Goal: Check status: Check status

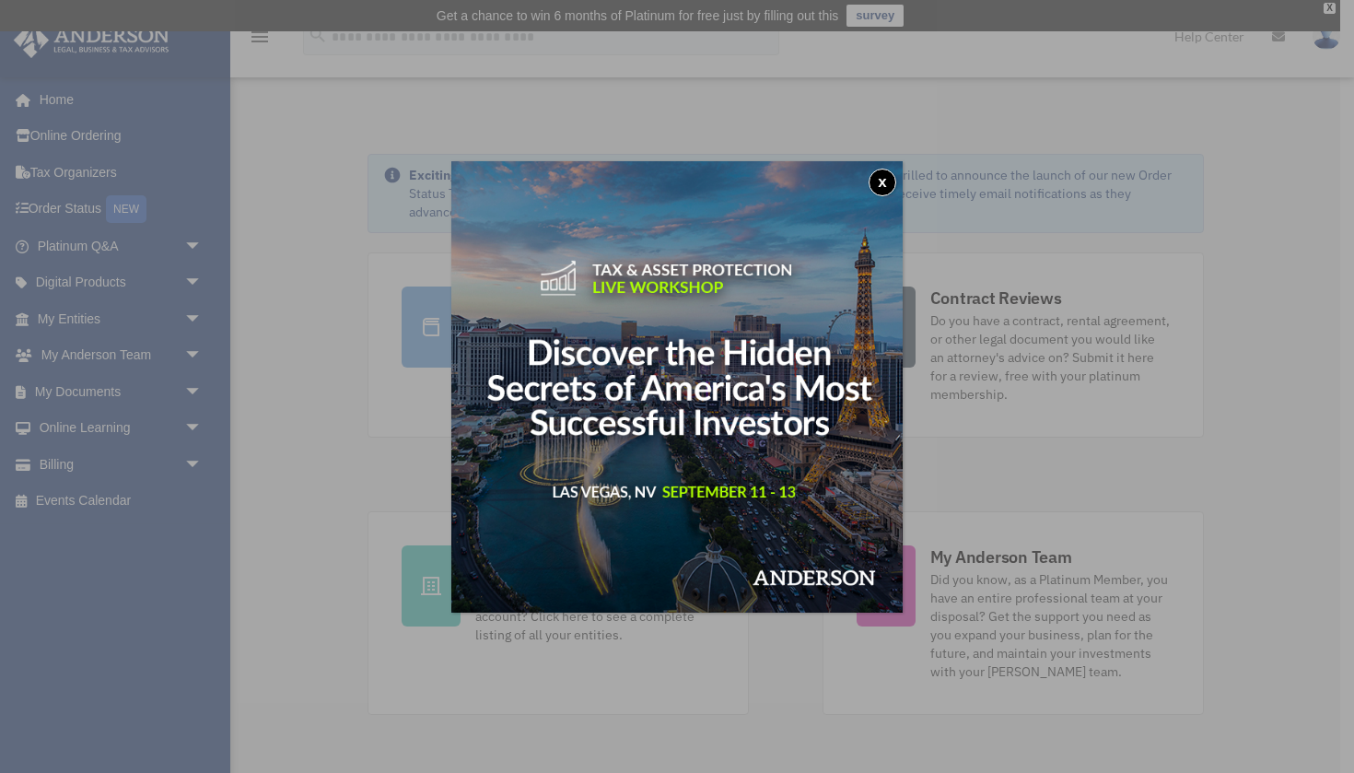
click at [882, 186] on button "x" at bounding box center [882, 183] width 28 height 28
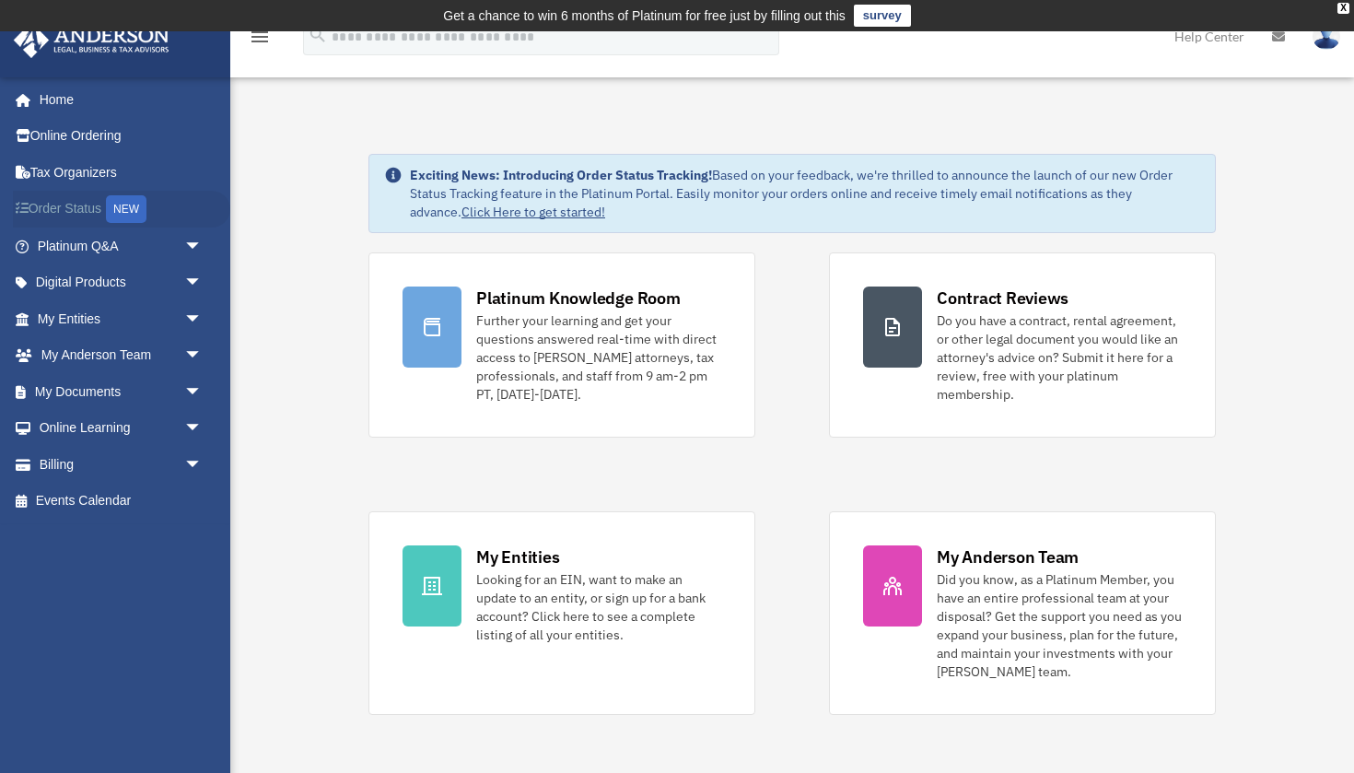
click at [76, 202] on link "Order Status NEW" at bounding box center [121, 210] width 217 height 38
click at [184, 278] on span "arrow_drop_down" at bounding box center [202, 283] width 37 height 38
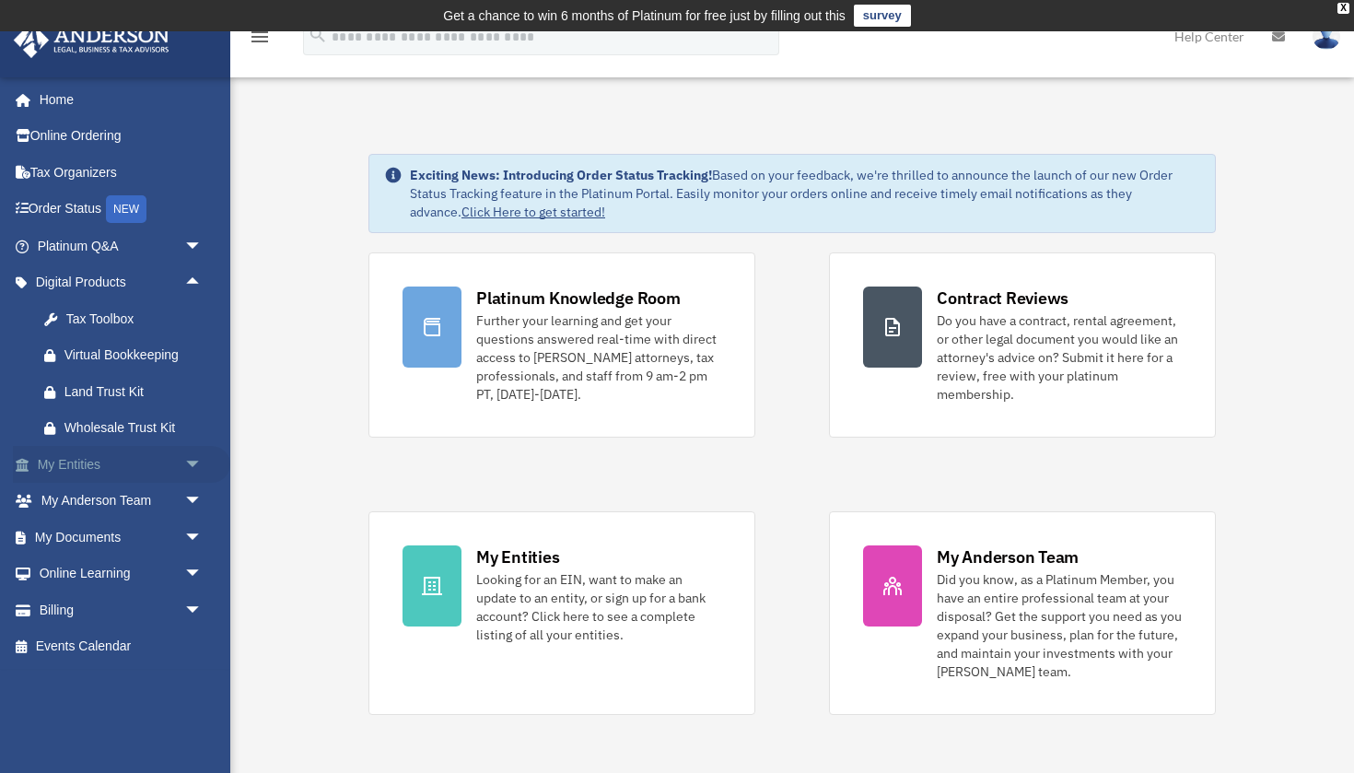
click at [195, 456] on span "arrow_drop_down" at bounding box center [202, 465] width 37 height 38
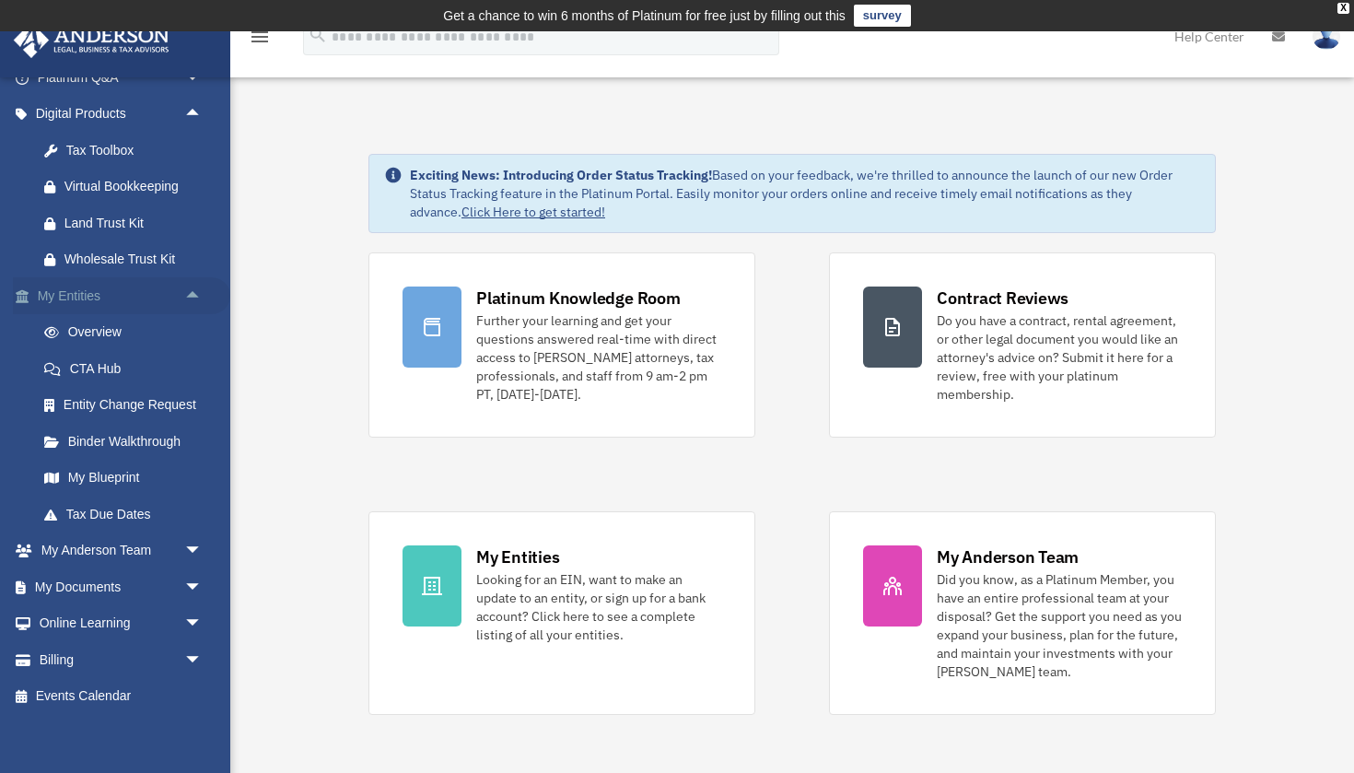
scroll to position [166, 0]
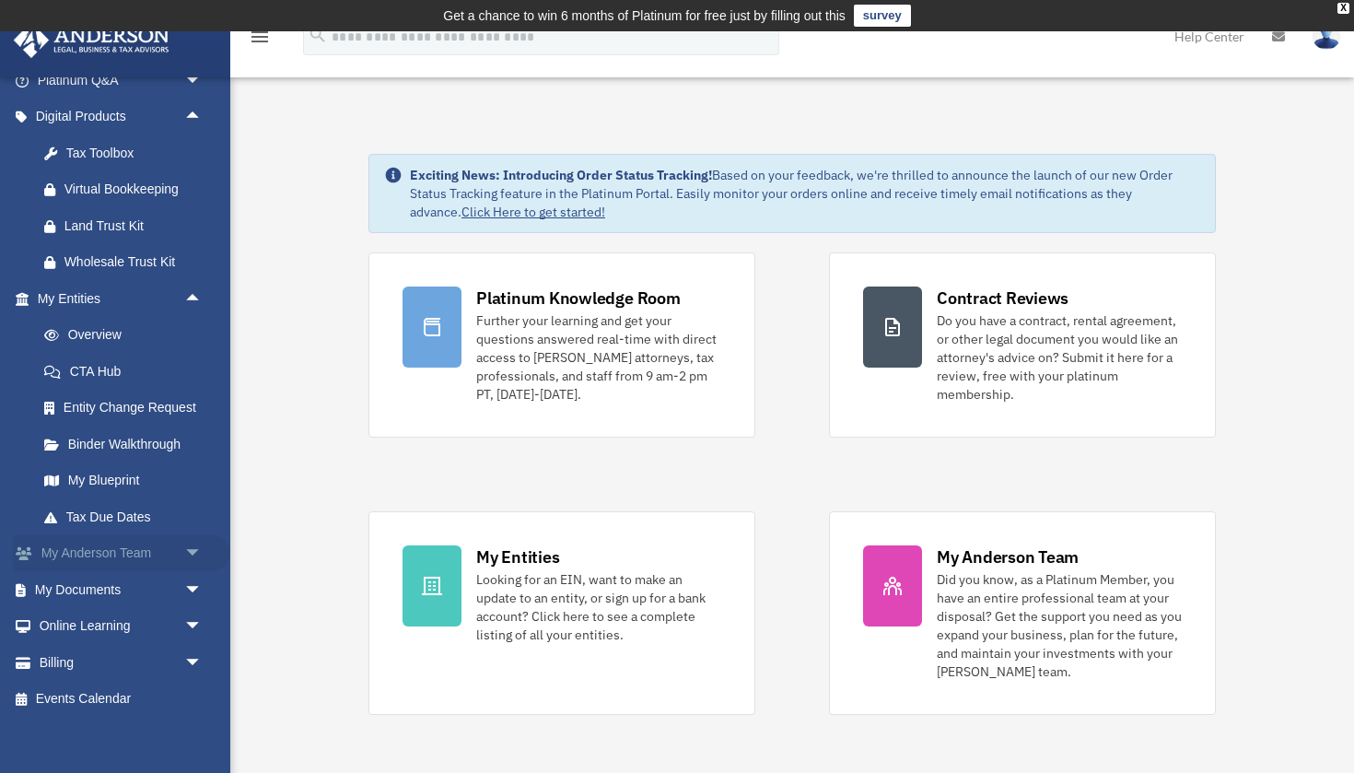
click at [193, 547] on span "arrow_drop_down" at bounding box center [202, 554] width 37 height 38
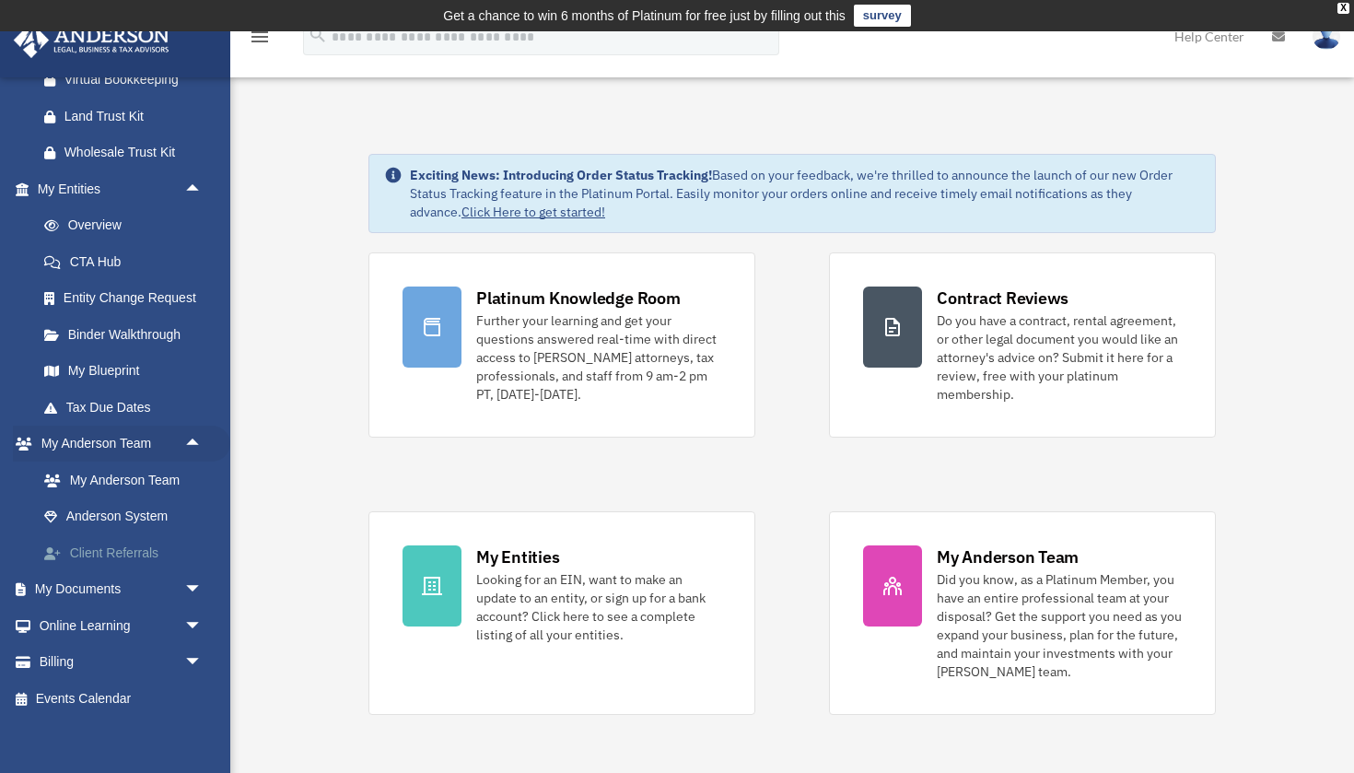
scroll to position [273, 0]
click at [189, 586] on span "arrow_drop_down" at bounding box center [202, 592] width 37 height 38
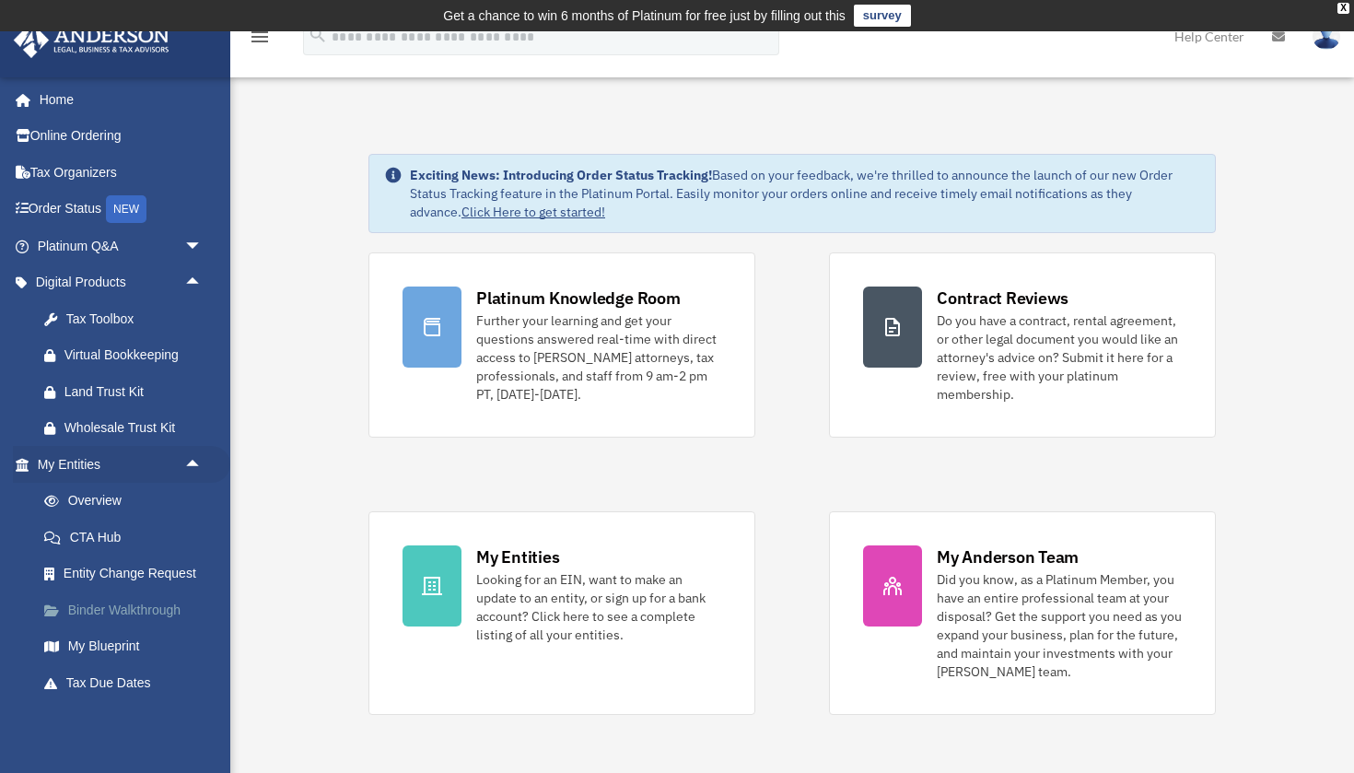
scroll to position [0, 0]
click at [110, 127] on link "Online Ordering" at bounding box center [121, 136] width 217 height 37
